Goal: Book appointment/travel/reservation

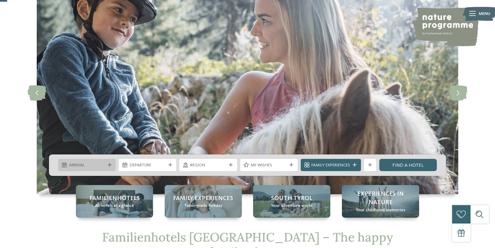
click at [102, 163] on span "Arrival" at bounding box center [87, 165] width 36 height 6
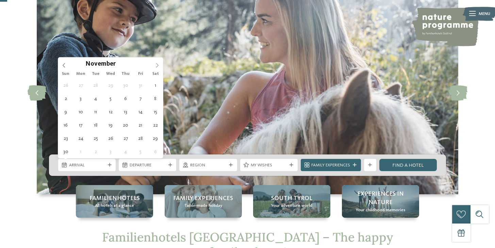
click at [153, 66] on span at bounding box center [157, 63] width 12 height 12
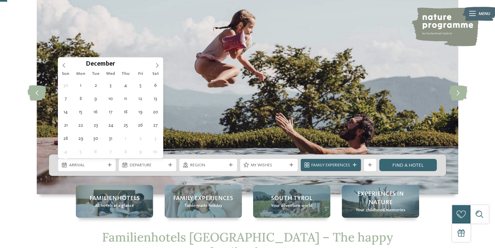
type div "21.12.2025"
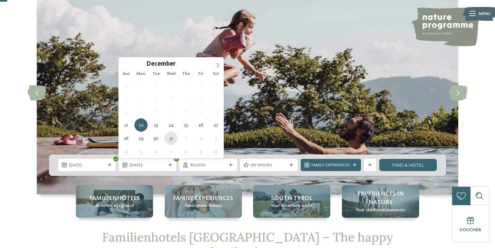
type div "31.12.2025"
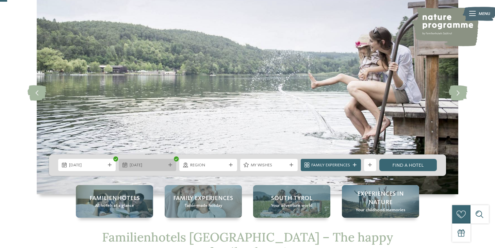
click at [161, 162] on div "31.12.2025" at bounding box center [147, 165] width 39 height 6
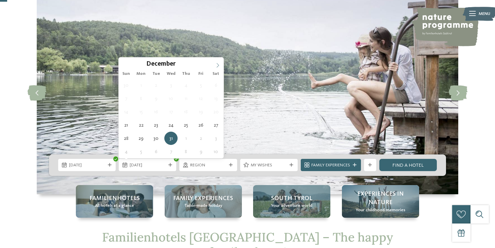
type input "****"
click at [218, 64] on icon at bounding box center [217, 65] width 5 height 5
type div "03.01.2026"
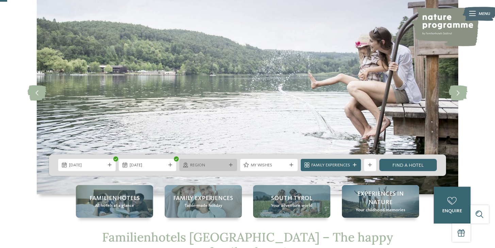
click at [210, 164] on span "Region" at bounding box center [208, 165] width 36 height 6
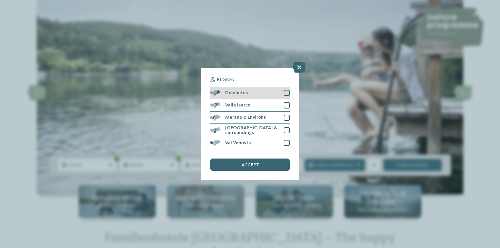
click at [286, 92] on div at bounding box center [287, 93] width 6 height 6
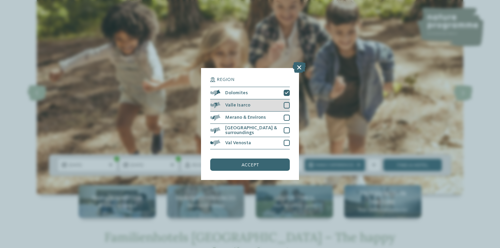
click at [286, 103] on div at bounding box center [287, 105] width 6 height 6
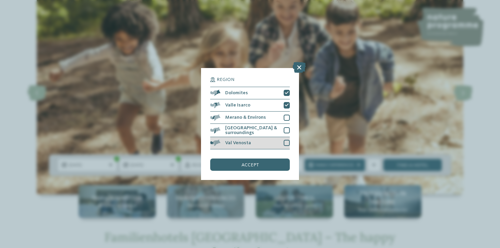
click at [285, 141] on div at bounding box center [287, 143] width 6 height 6
click at [286, 130] on div at bounding box center [287, 130] width 6 height 6
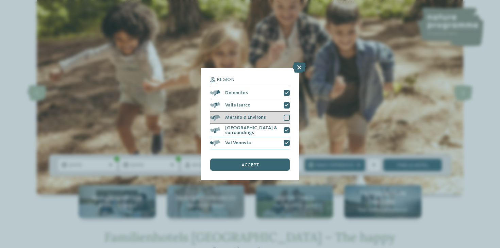
click at [287, 119] on div at bounding box center [287, 118] width 6 height 6
click at [229, 164] on div "accept" at bounding box center [250, 164] width 80 height 12
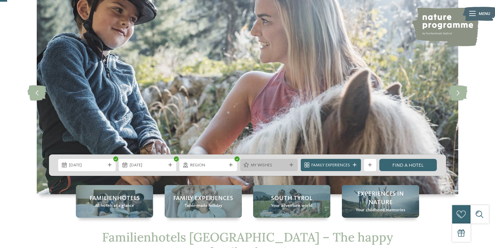
click at [267, 162] on span "My wishes" at bounding box center [269, 165] width 36 height 6
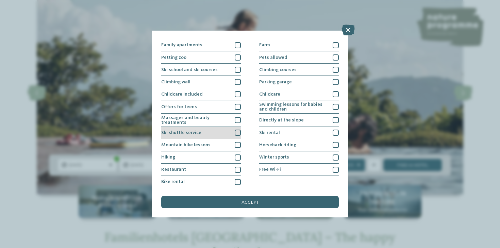
scroll to position [72, 0]
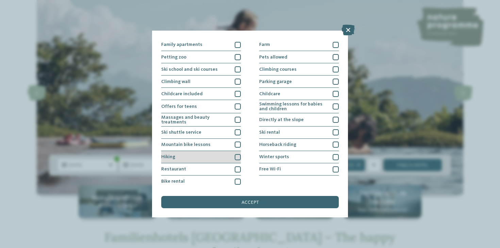
click at [238, 155] on div at bounding box center [238, 157] width 6 height 6
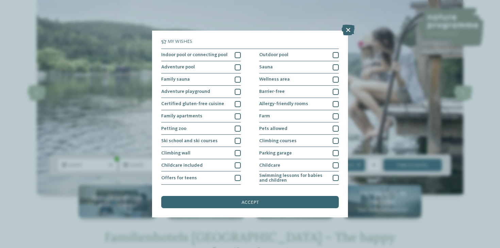
scroll to position [0, 0]
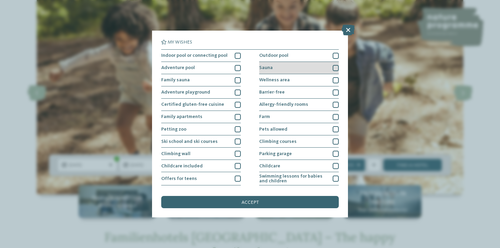
click at [333, 67] on div at bounding box center [336, 68] width 6 height 6
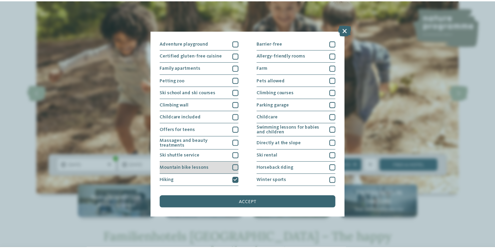
scroll to position [47, 0]
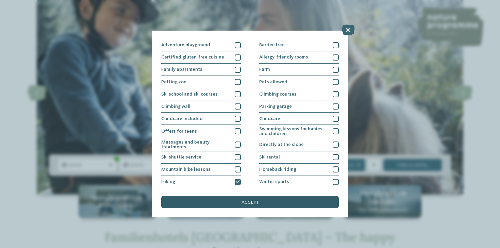
click at [240, 199] on div "accept" at bounding box center [250, 202] width 178 height 12
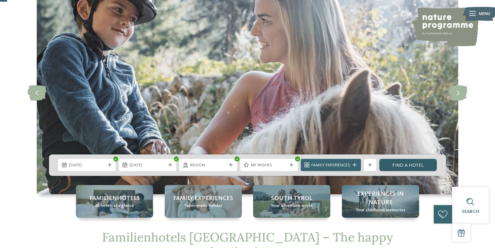
click at [399, 168] on link "Find a hotel" at bounding box center [407, 165] width 57 height 12
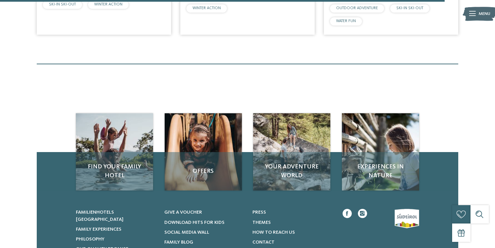
scroll to position [1210, 0]
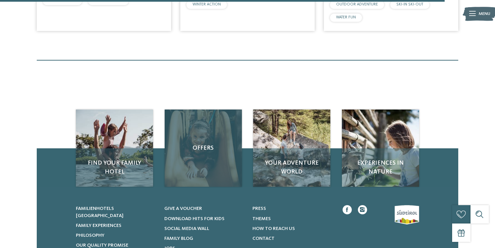
click at [205, 140] on div "Offers" at bounding box center [203, 148] width 77 height 77
click at [206, 124] on div "Offers" at bounding box center [203, 148] width 77 height 77
click at [216, 119] on div "Offers" at bounding box center [203, 148] width 77 height 77
